Goal: Check status

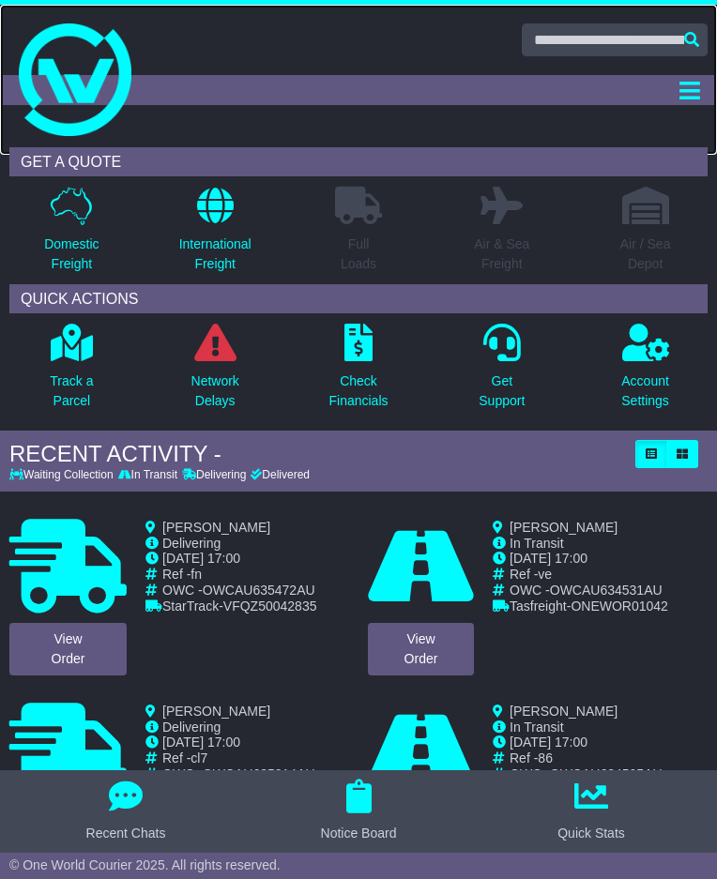
click at [41, 63] on img at bounding box center [75, 79] width 113 height 113
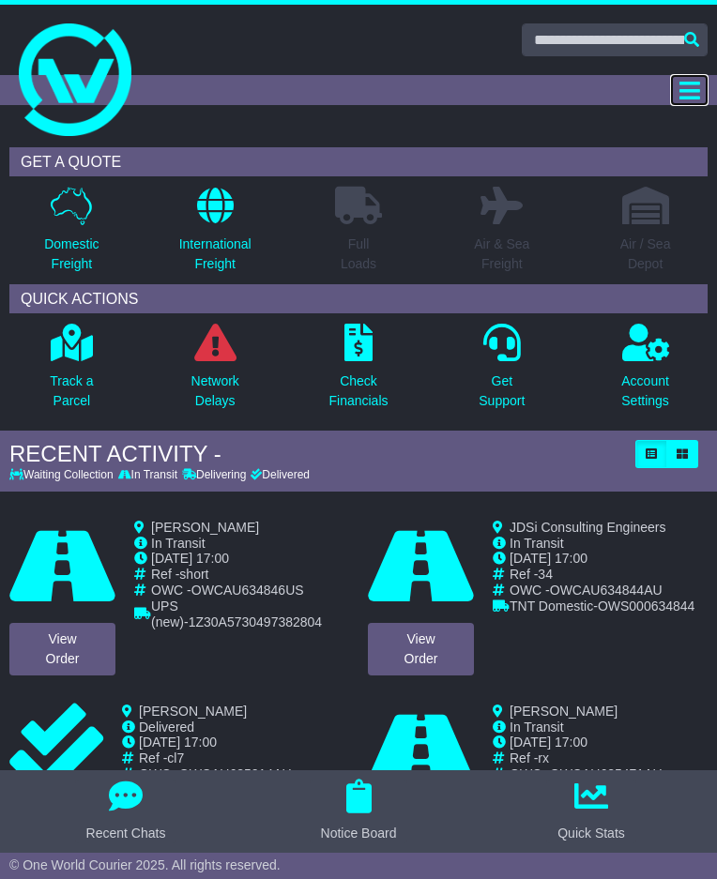
click at [682, 94] on icon "Toggle navigation" at bounding box center [689, 90] width 21 height 23
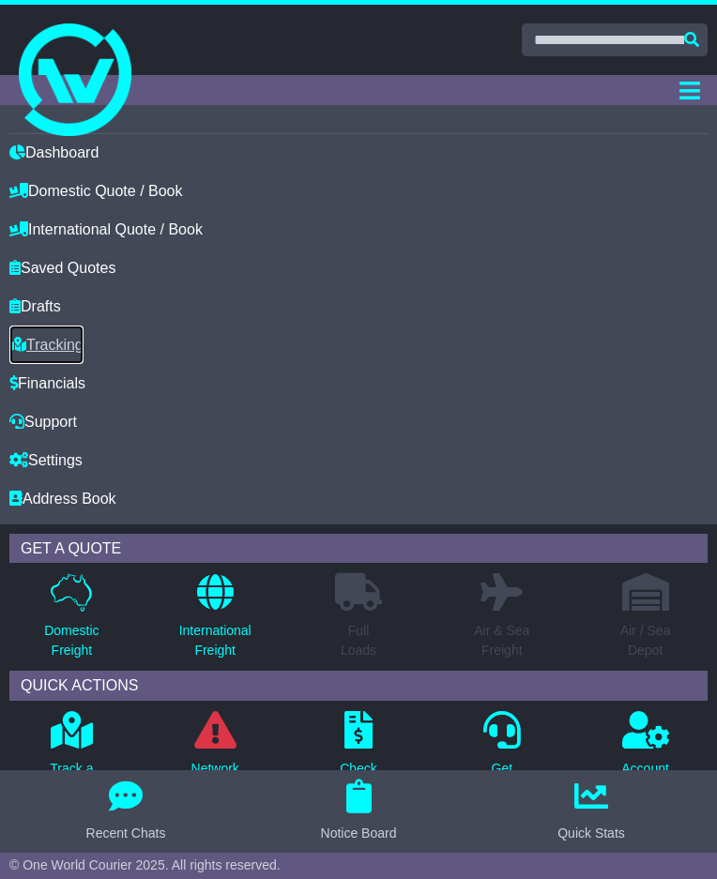
click at [52, 355] on link "Tracking" at bounding box center [46, 344] width 74 height 38
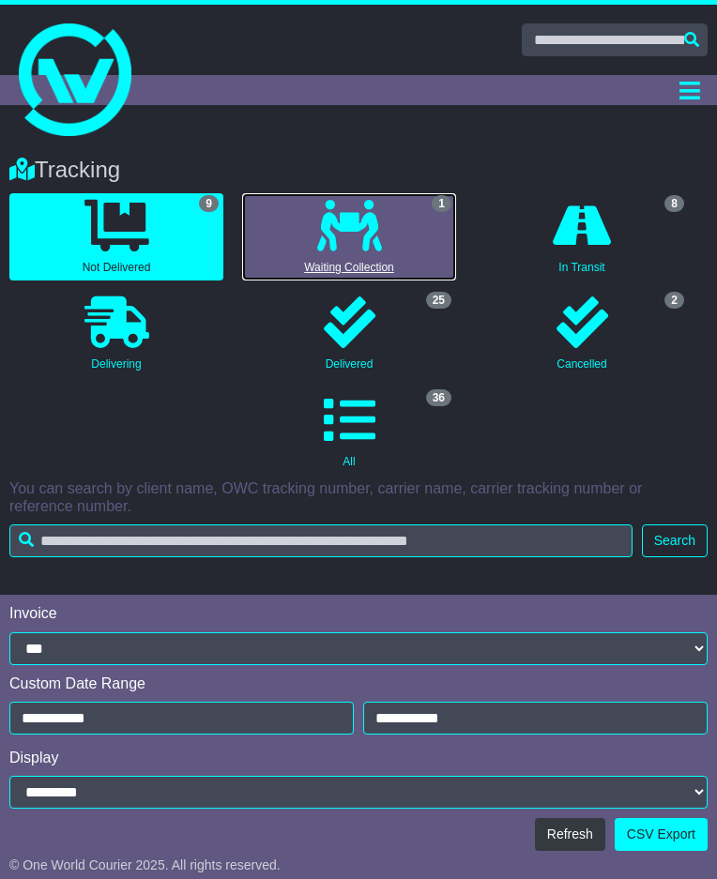
click at [388, 249] on link "1 Waiting Collection" at bounding box center [349, 236] width 214 height 87
